Goal: Information Seeking & Learning: Learn about a topic

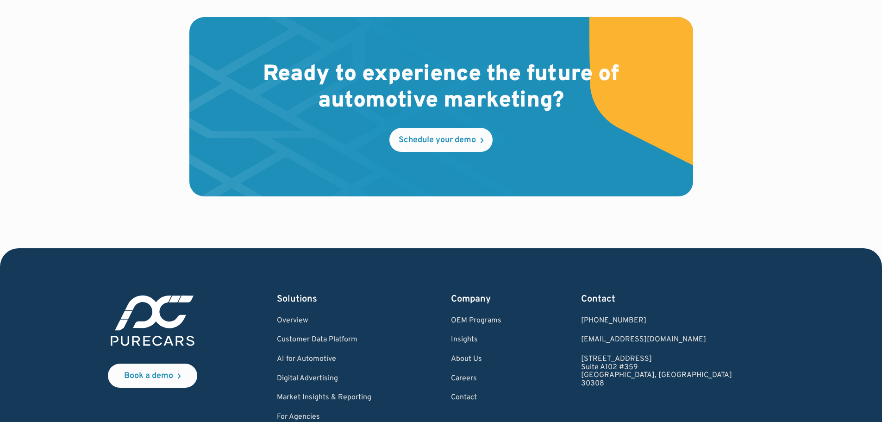
scroll to position [2694, 0]
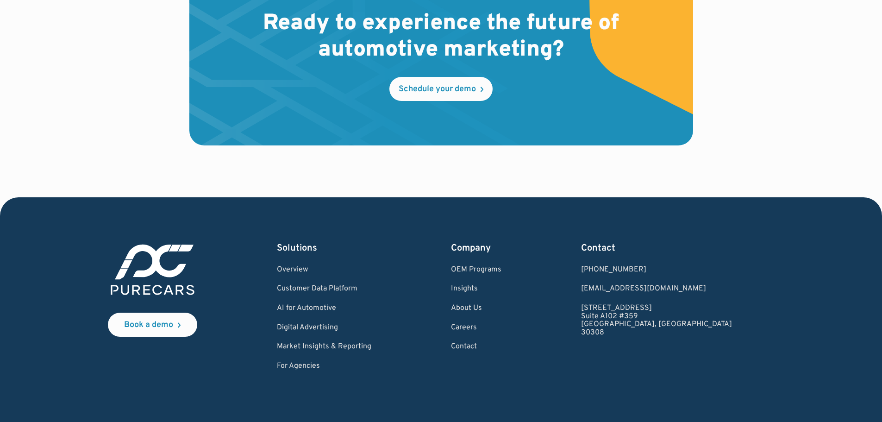
click at [352, 283] on div "Solutions Overview Customer Data Platform AI for Automotive Digital Advertising…" at bounding box center [324, 306] width 94 height 129
click at [358, 289] on link "Customer Data Platform" at bounding box center [324, 289] width 94 height 8
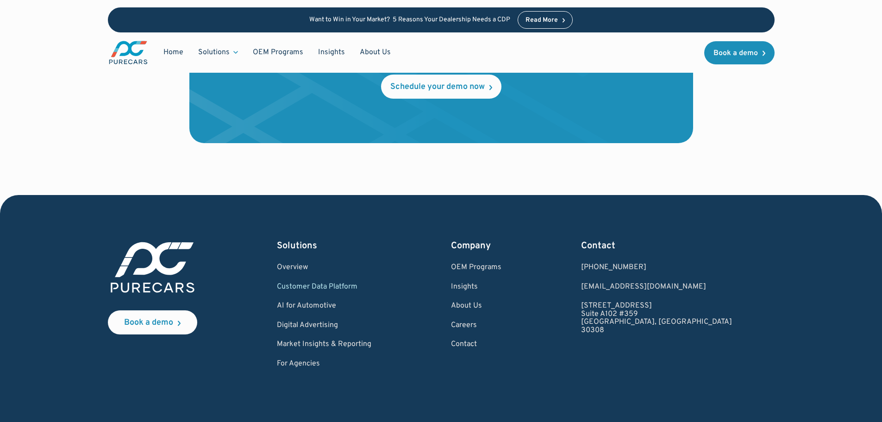
scroll to position [3152, 0]
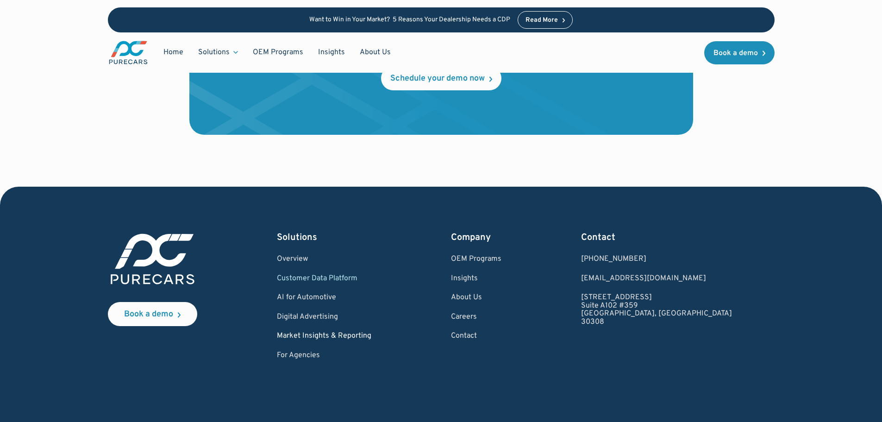
click at [369, 334] on link "Market Insights & Reporting" at bounding box center [324, 336] width 94 height 8
